Goal: Information Seeking & Learning: Learn about a topic

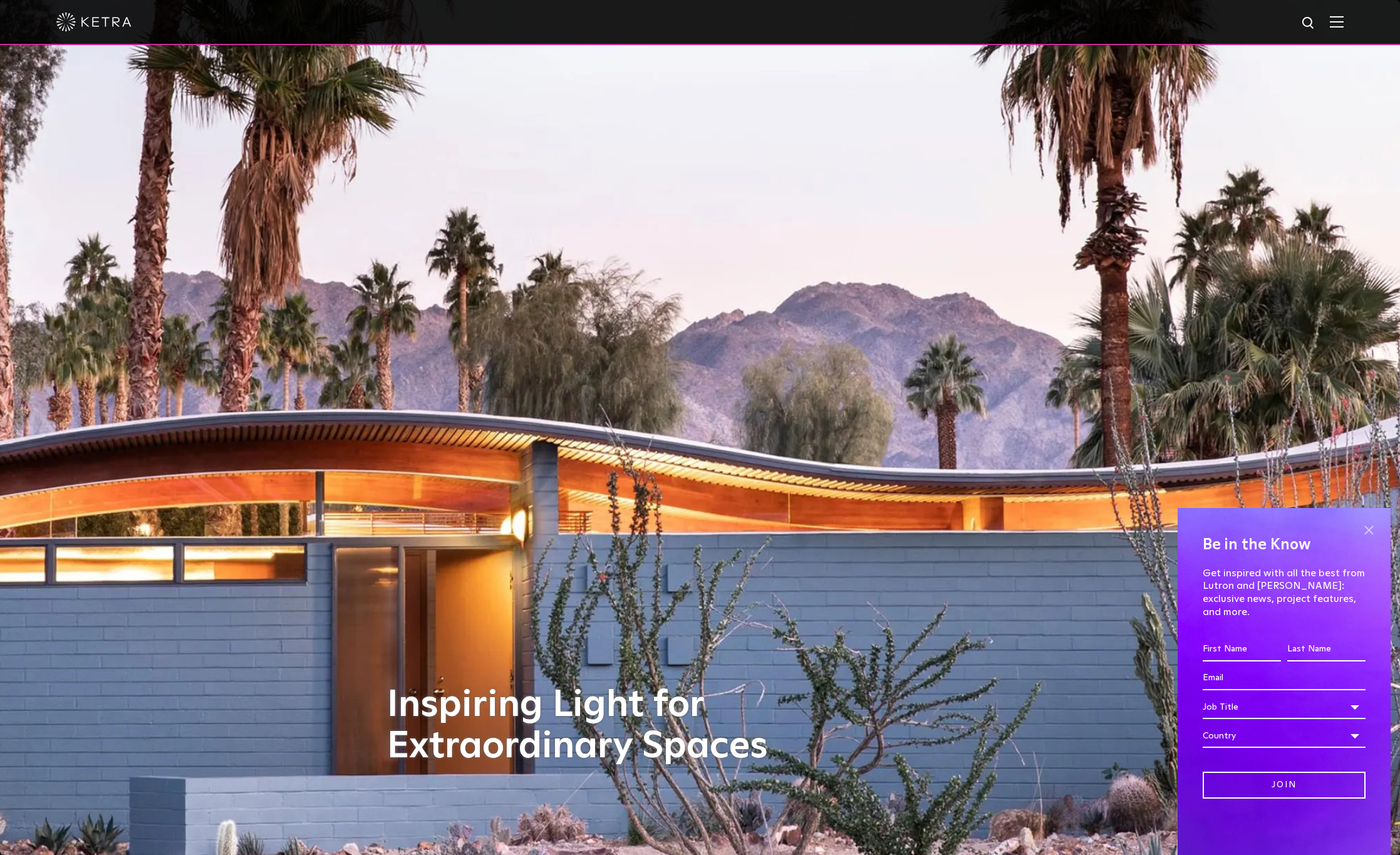
click at [1367, 539] on span at bounding box center [1368, 530] width 19 height 19
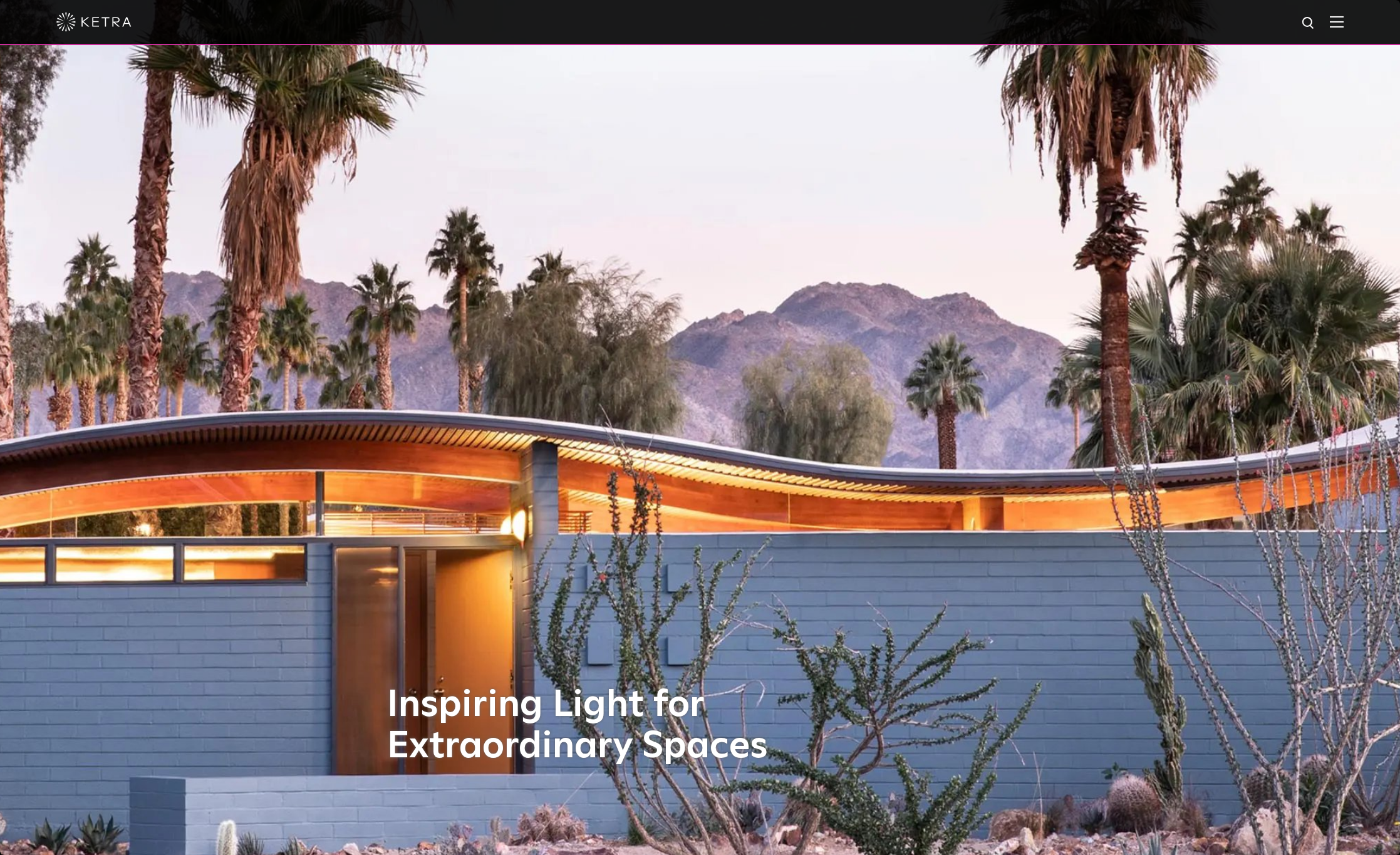
click at [1344, 24] on img at bounding box center [1337, 21] width 14 height 12
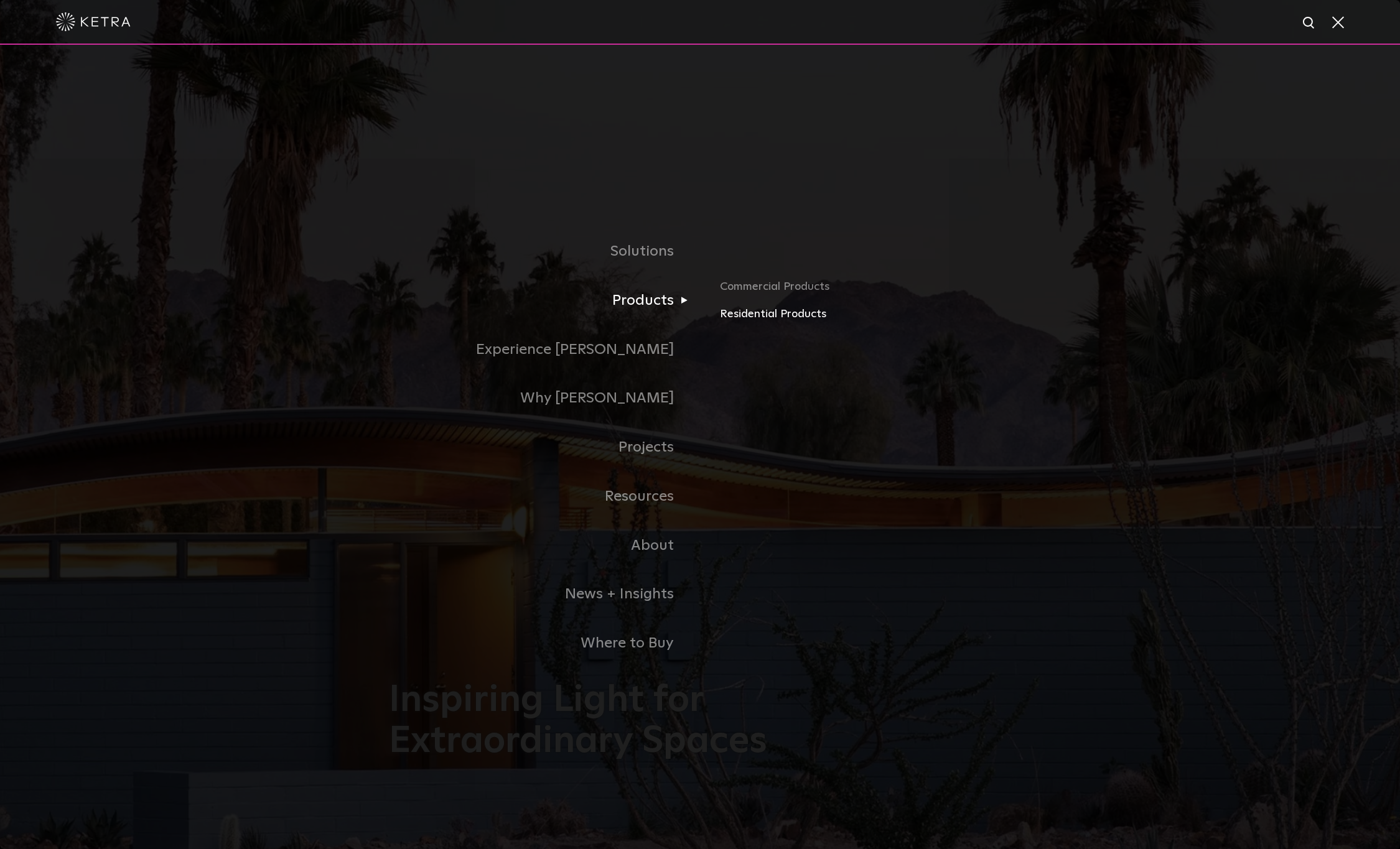
click at [756, 312] on link "Residential Products" at bounding box center [865, 314] width 291 height 18
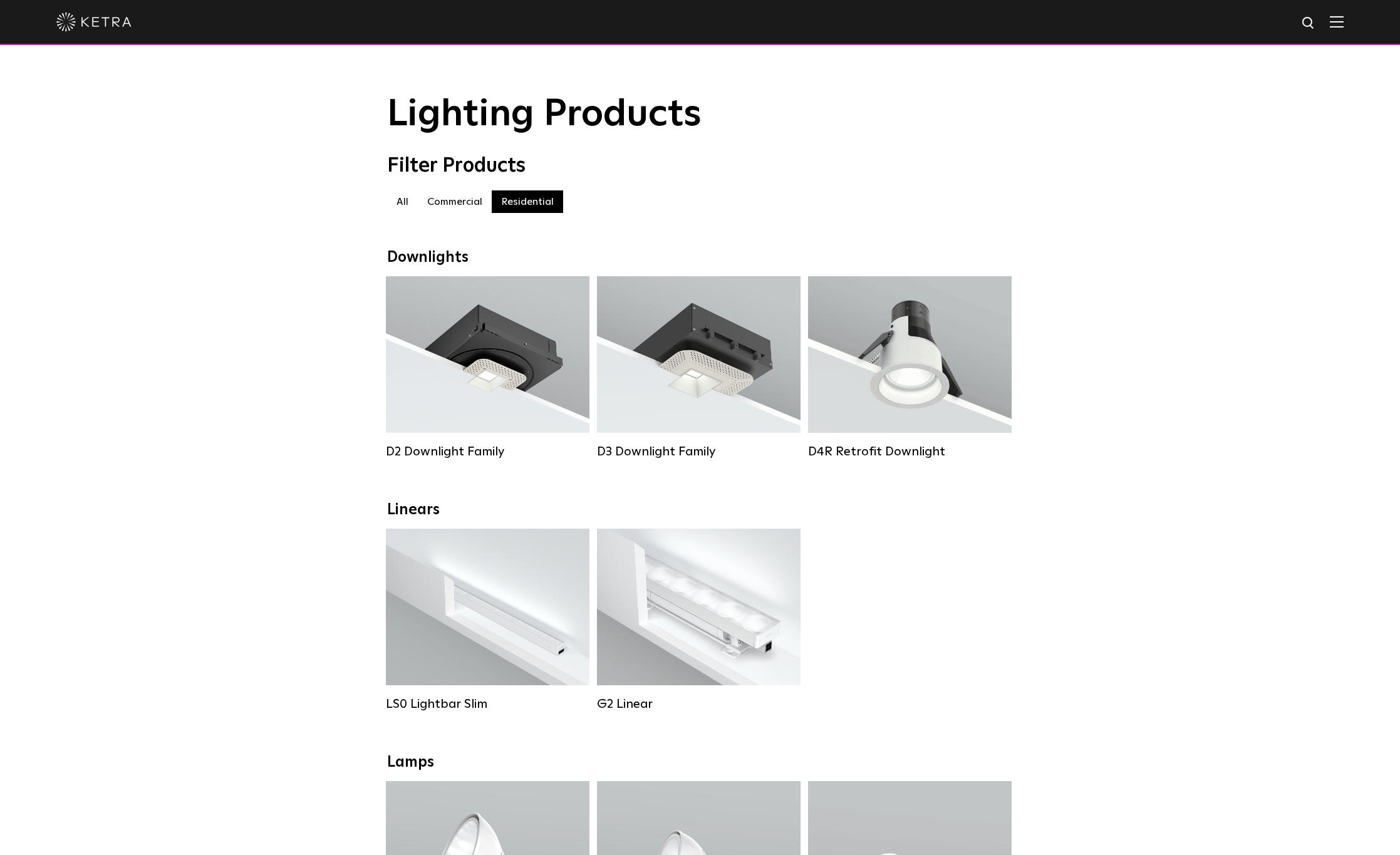
scroll to position [188, 0]
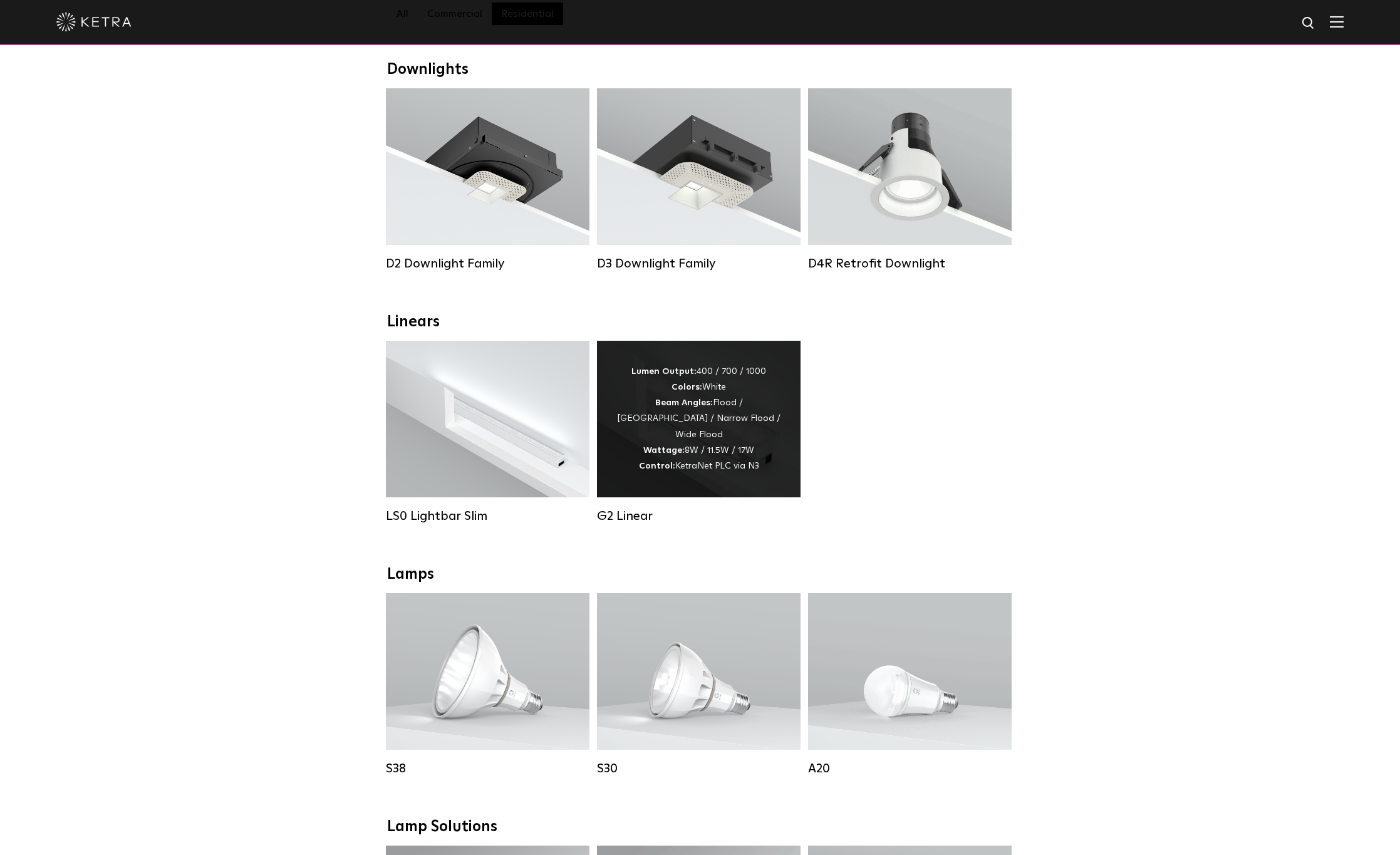
click at [699, 474] on div "Lumen Output: 400 / 700 / 1000 Colors: White Beam Angles: Flood / Graze / Narro…" at bounding box center [699, 419] width 166 height 110
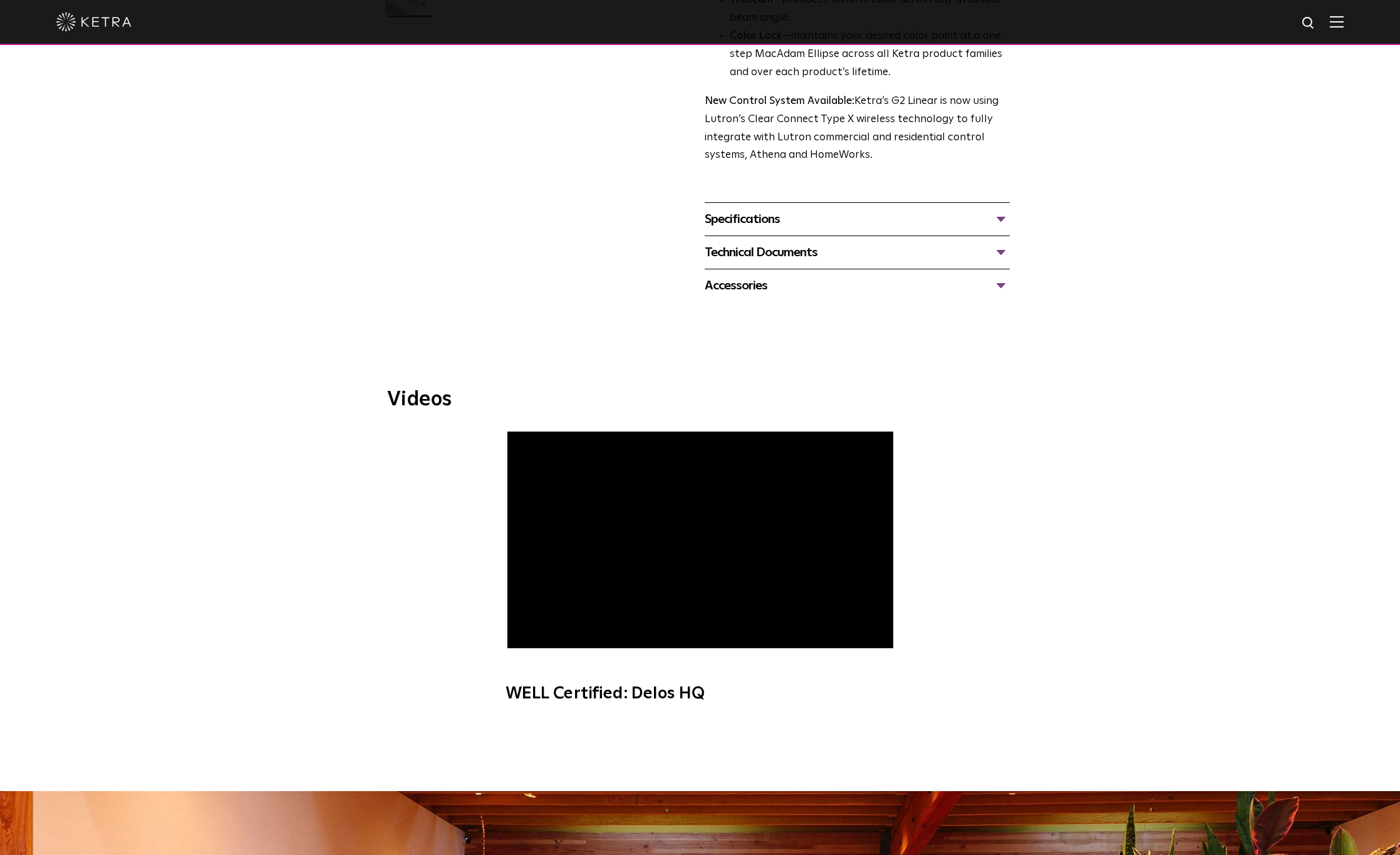
scroll to position [438, 0]
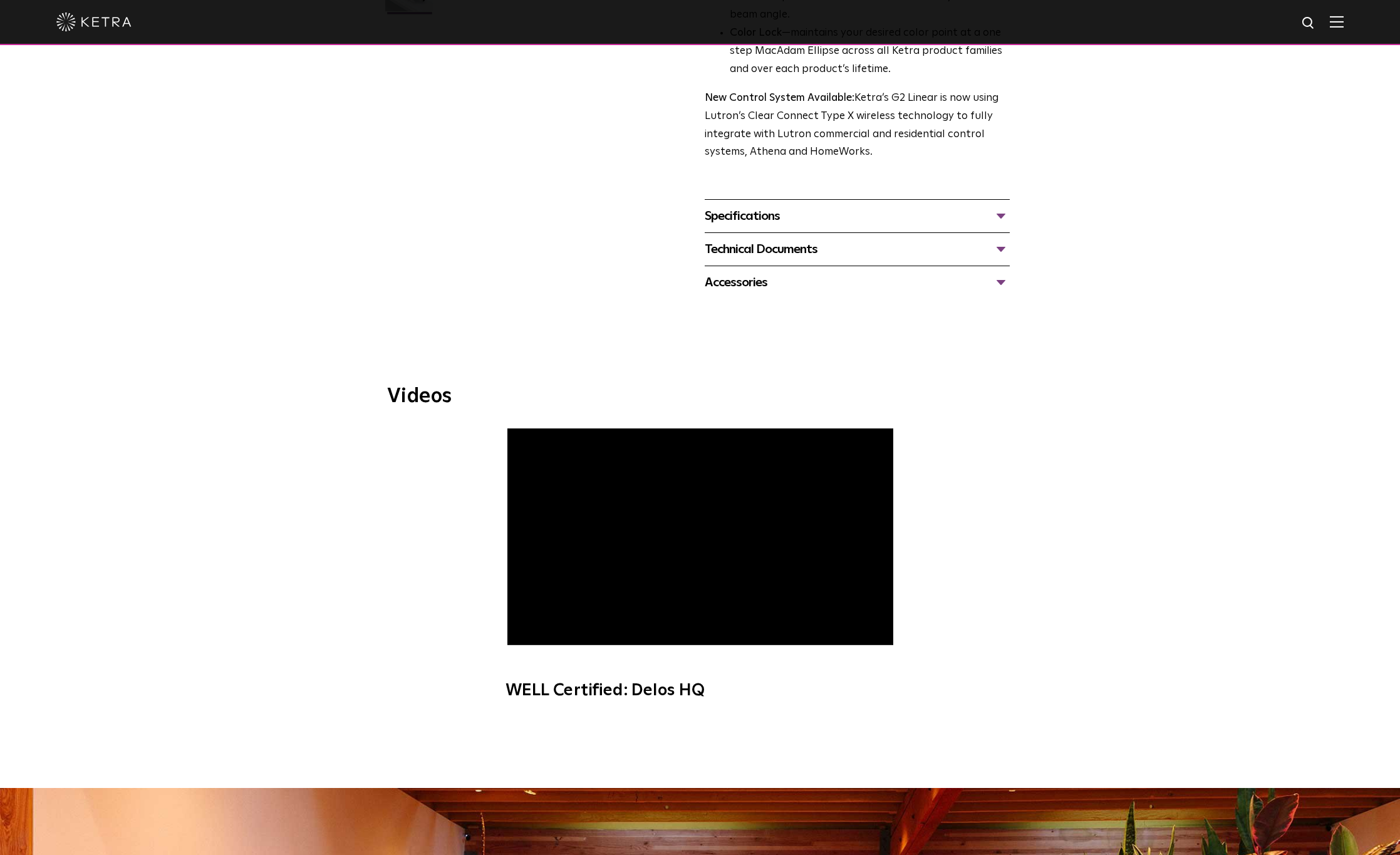
click at [524, 634] on span "WELL Certified: Delos HQ" at bounding box center [700, 570] width 422 height 285
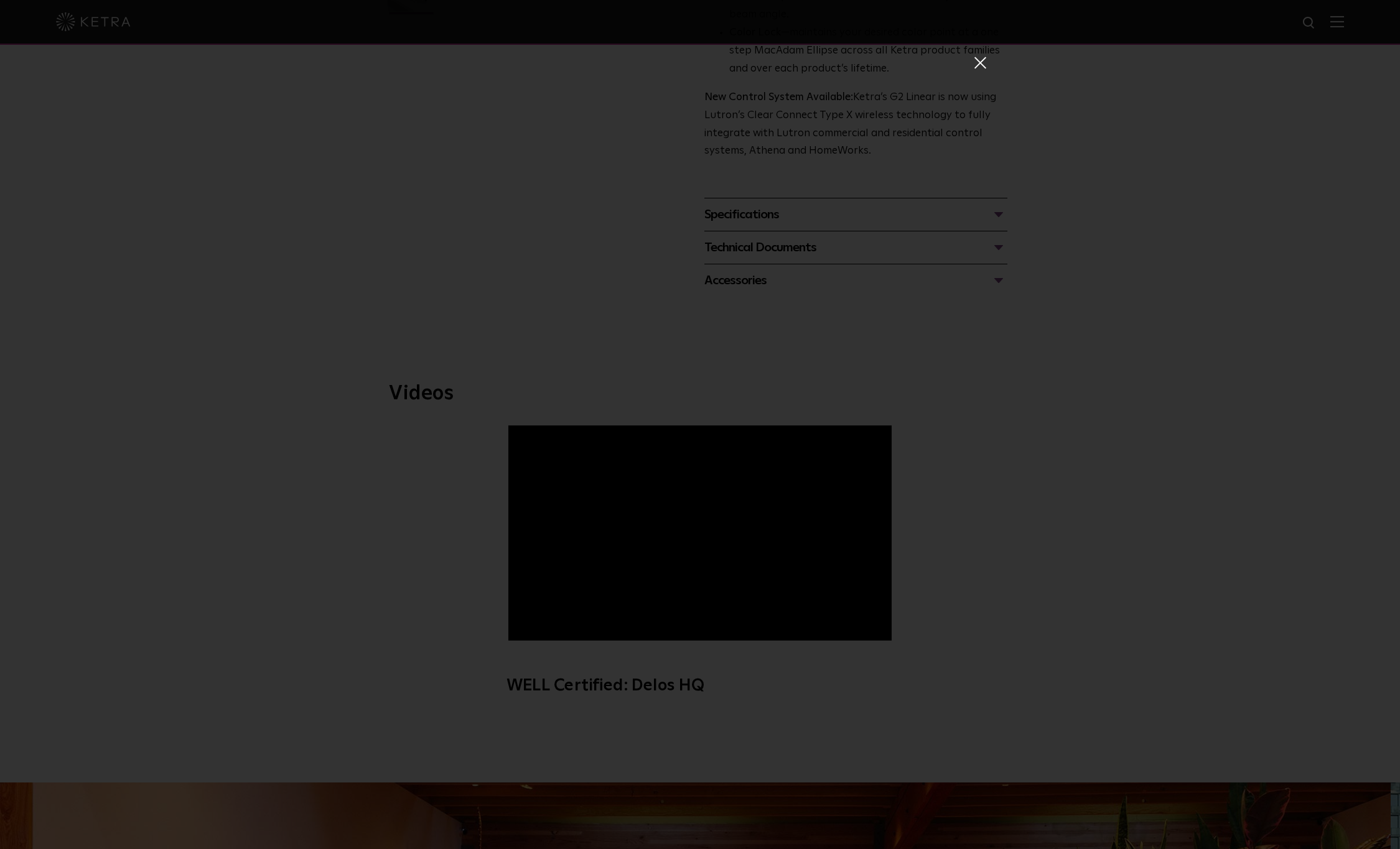
click at [980, 64] on span at bounding box center [979, 62] width 13 height 12
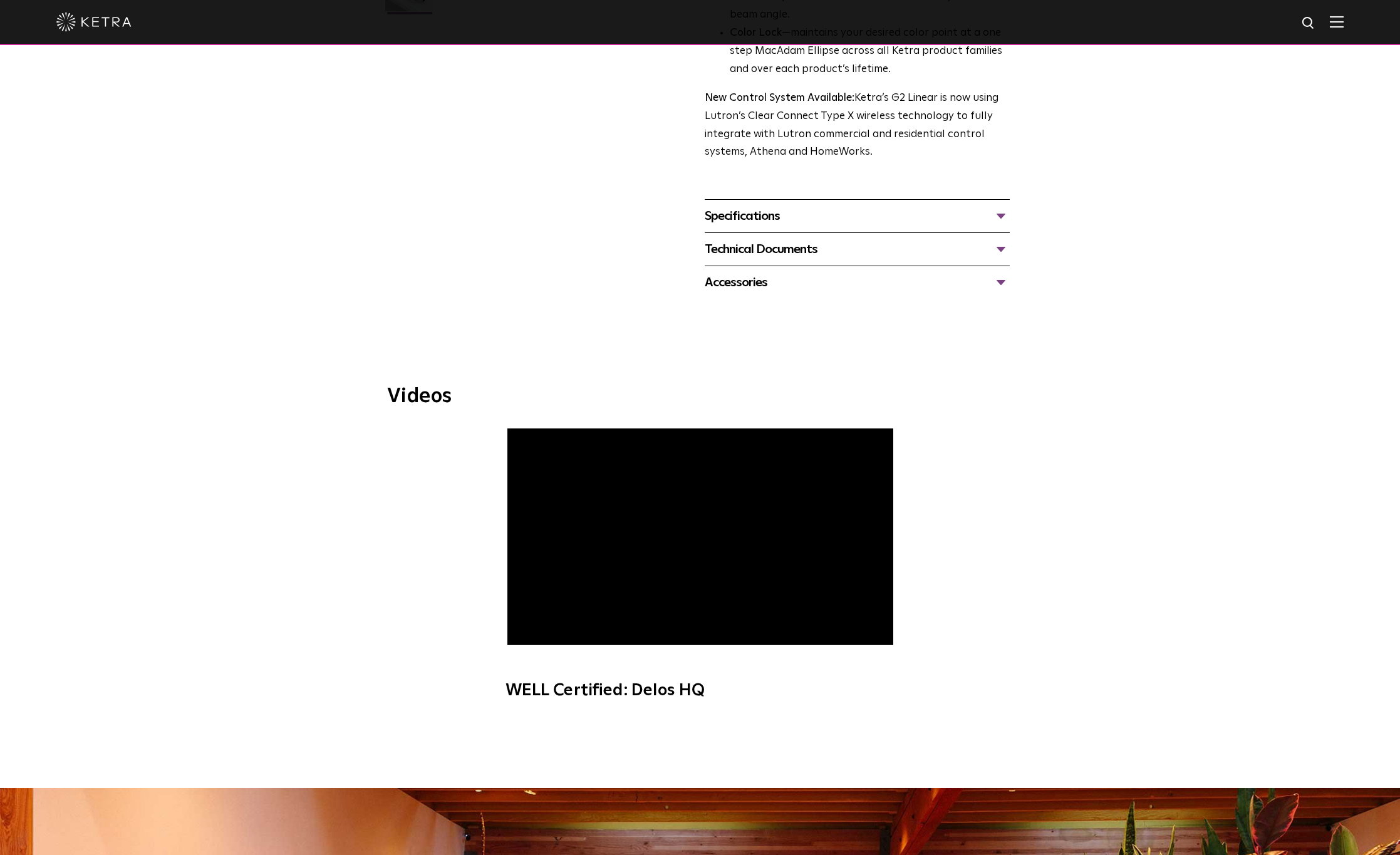
click at [793, 217] on div "Specifications" at bounding box center [857, 216] width 305 height 20
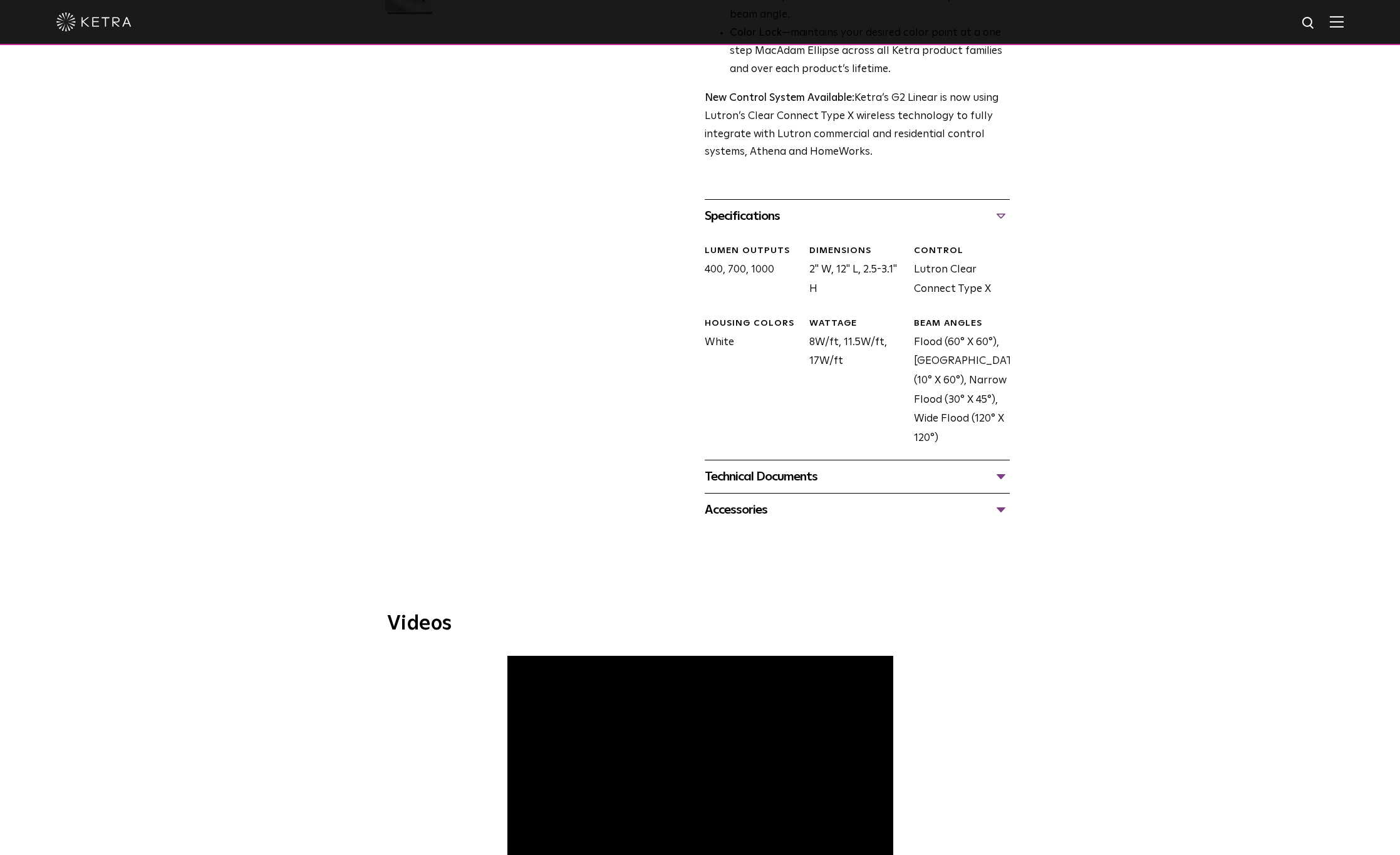
click at [1001, 475] on div "Technical Documents" at bounding box center [857, 476] width 305 height 20
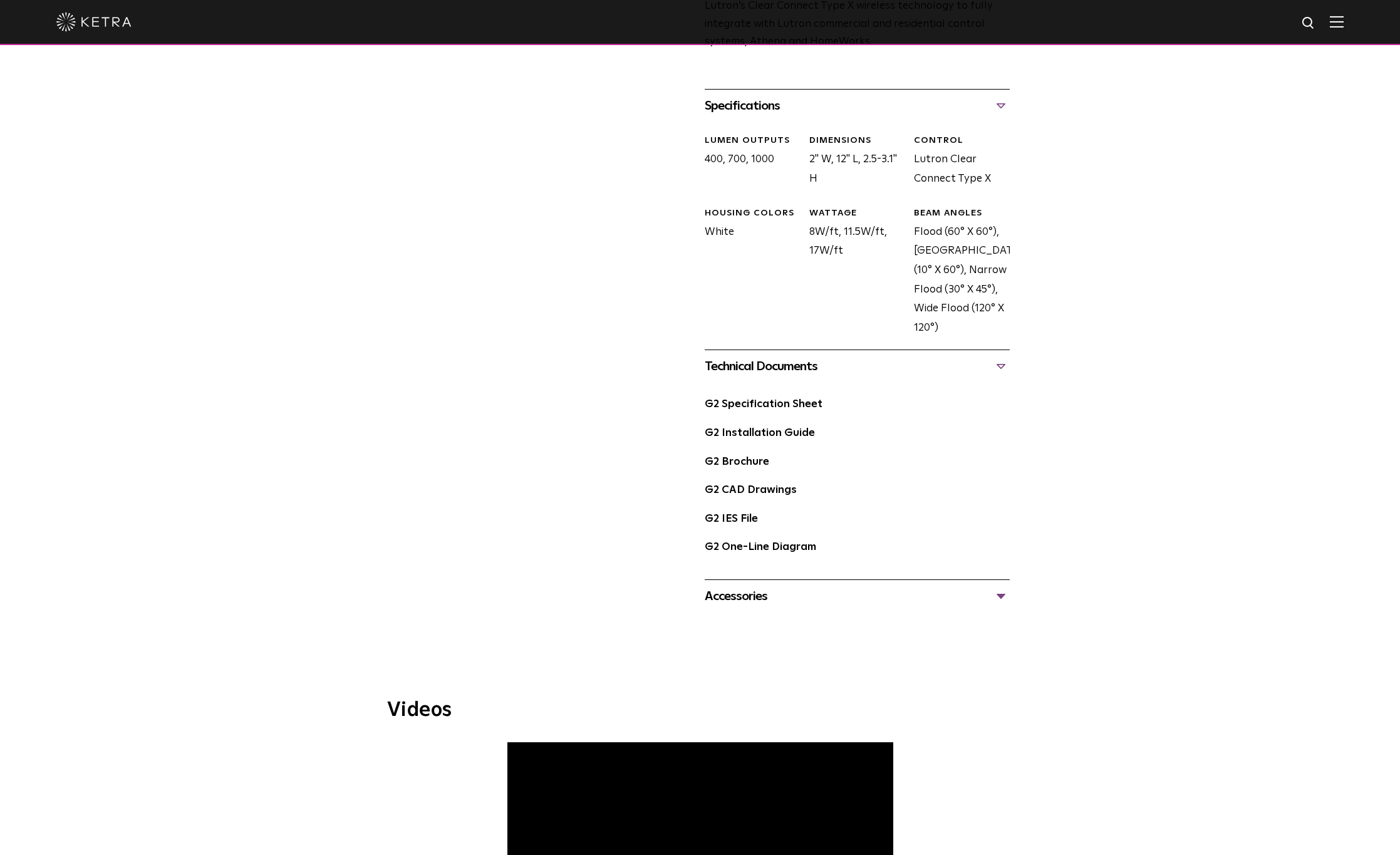
scroll to position [563, 0]
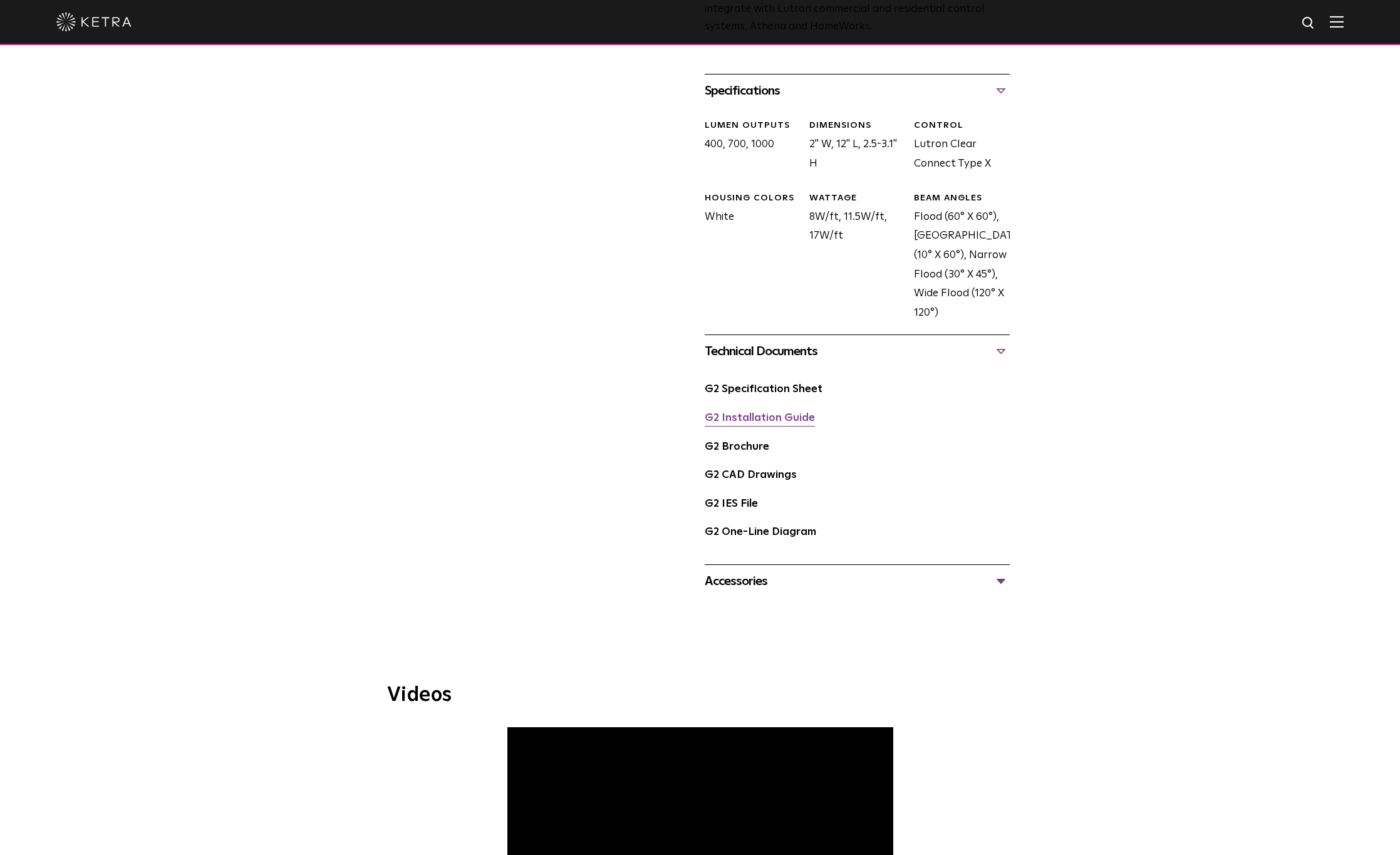
click at [796, 422] on link "G2 Installation Guide" at bounding box center [760, 418] width 110 height 10
click at [772, 398] on div "G2 Specification Sheet" at bounding box center [857, 395] width 305 height 29
click at [772, 393] on link "G2 Specification Sheet" at bounding box center [763, 389] width 118 height 10
